Goal: Navigation & Orientation: Find specific page/section

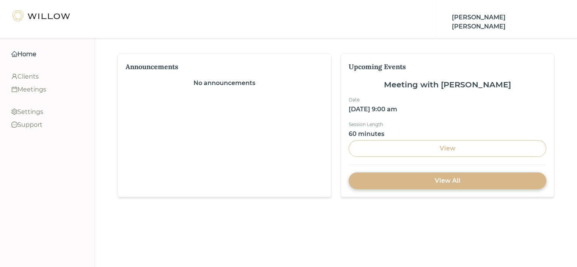
click at [442, 144] on div "View" at bounding box center [447, 148] width 180 height 9
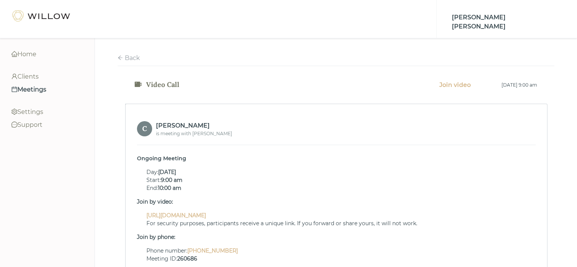
click at [206, 212] on link "https://live.trustwillow.com/room/5666-Ij1V-v_y3kBSTSFfe3Gr-chk4av5sTSqX2NsGw-4…" at bounding box center [176, 215] width 60 height 7
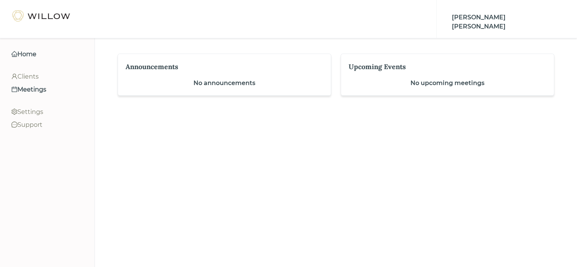
click at [38, 86] on div "Meetings" at bounding box center [47, 89] width 72 height 9
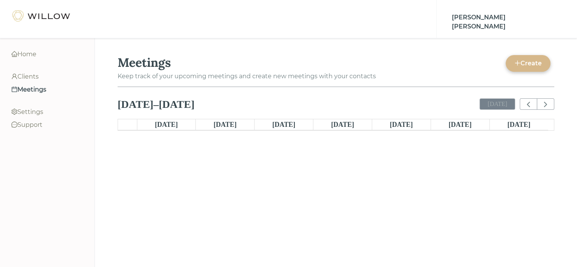
scroll to position [144, 0]
click at [32, 56] on div "Home" at bounding box center [47, 54] width 72 height 9
